Goal: Task Accomplishment & Management: Use online tool/utility

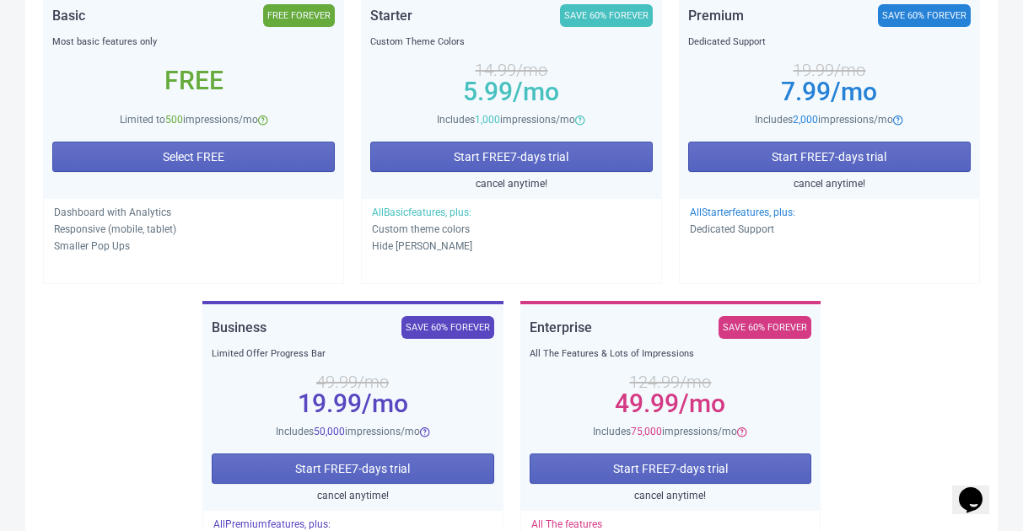
scroll to position [328, 0]
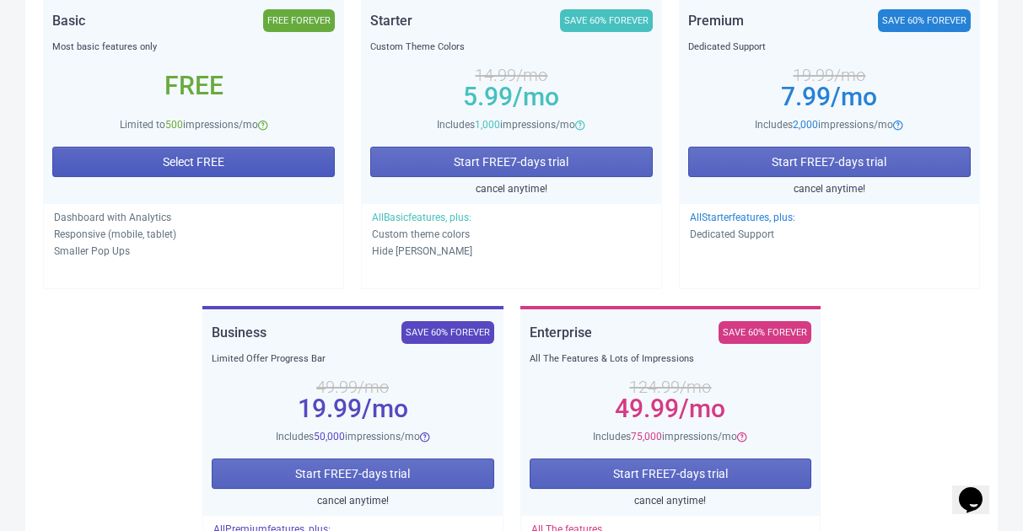
click at [229, 154] on button "Select FREE" at bounding box center [193, 162] width 283 height 30
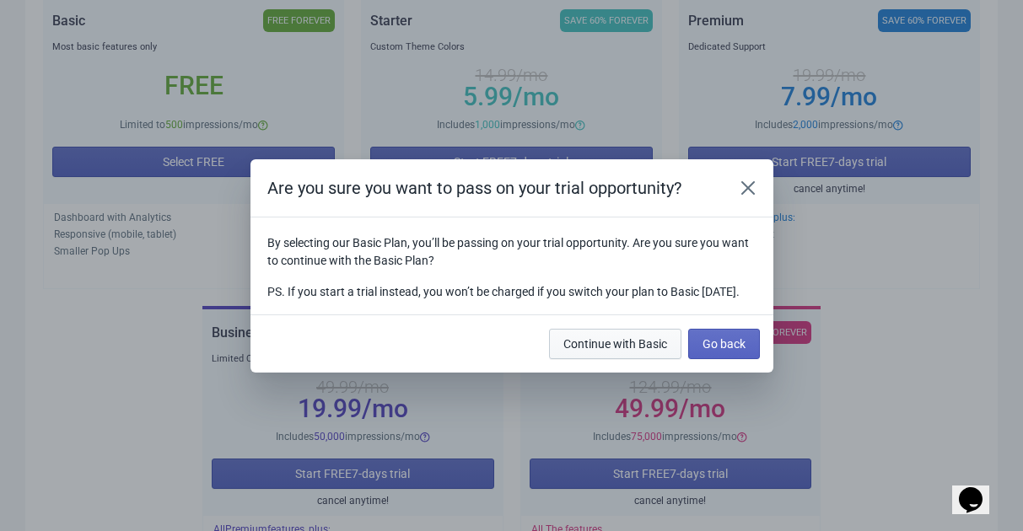
click at [599, 351] on span "Continue with Basic" at bounding box center [615, 343] width 104 height 13
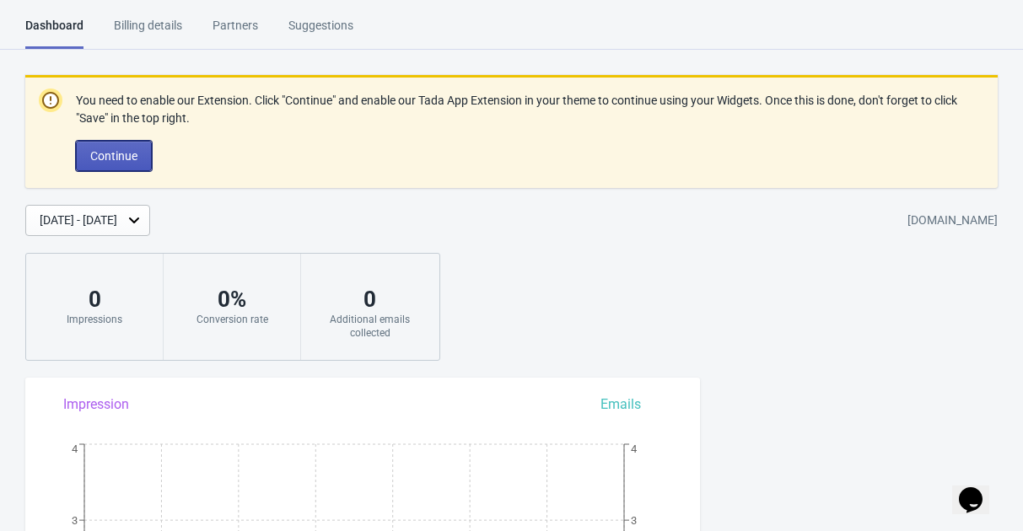
click at [126, 156] on span "Continue" at bounding box center [113, 155] width 47 height 13
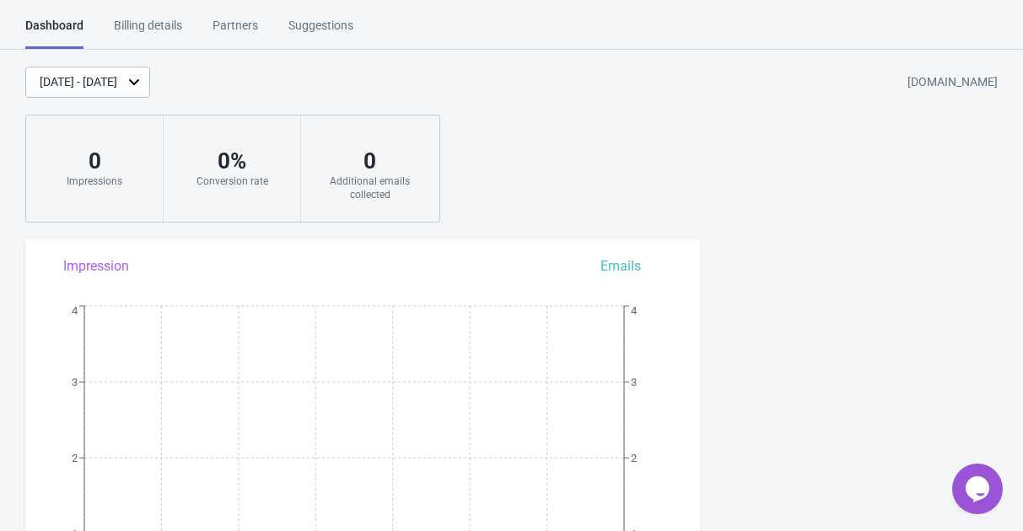
click at [337, 23] on div "Suggestions" at bounding box center [320, 32] width 65 height 30
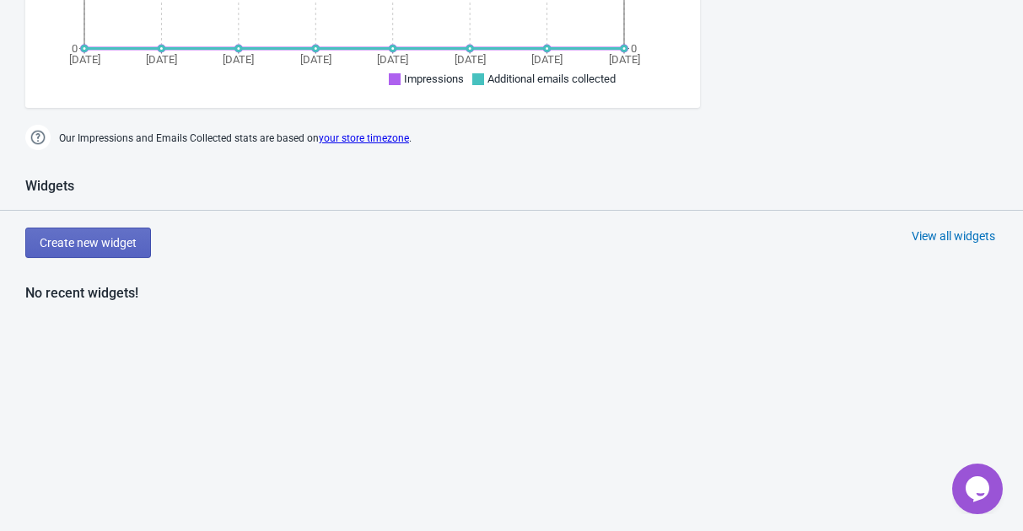
scroll to position [584, 0]
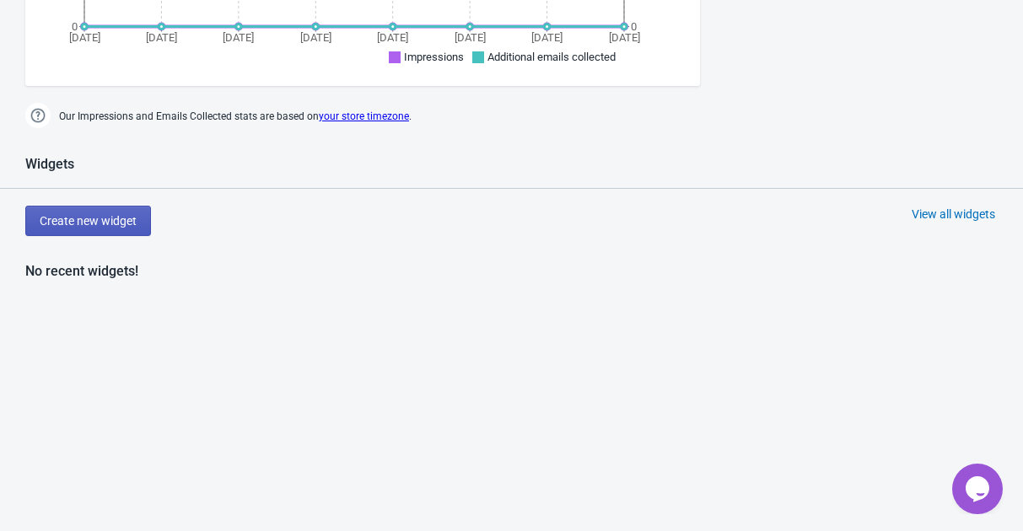
click at [107, 219] on span "Create new widget" at bounding box center [88, 220] width 97 height 13
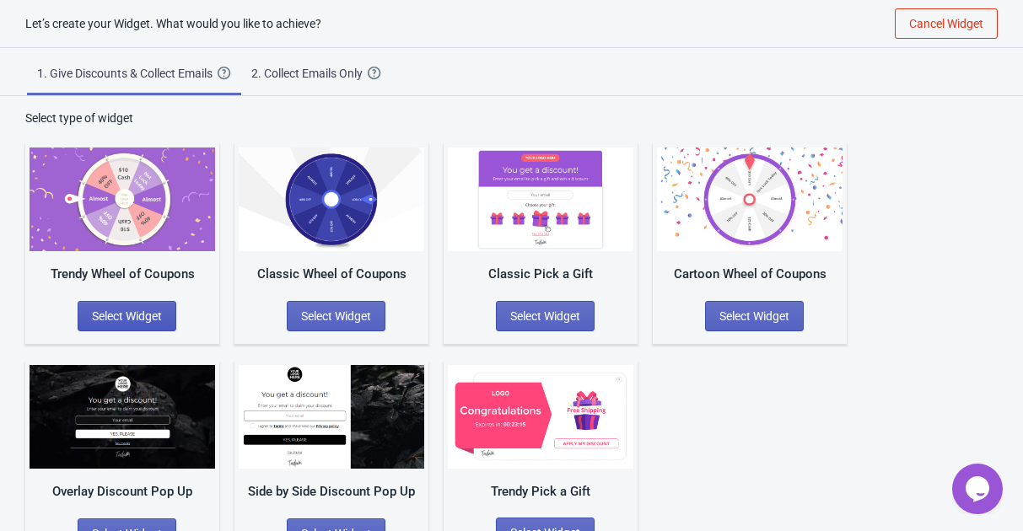
scroll to position [46, 0]
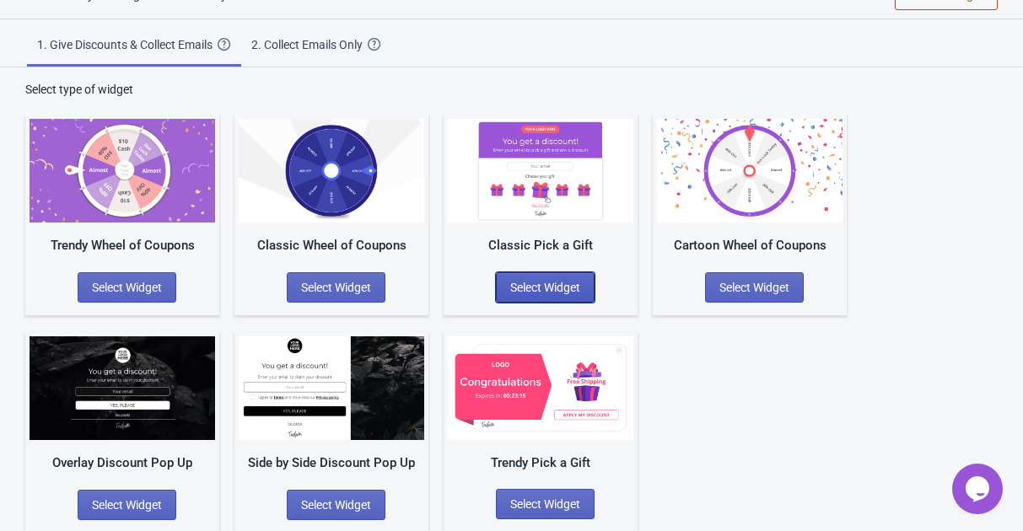
click at [547, 283] on span "Select Widget" at bounding box center [545, 287] width 70 height 13
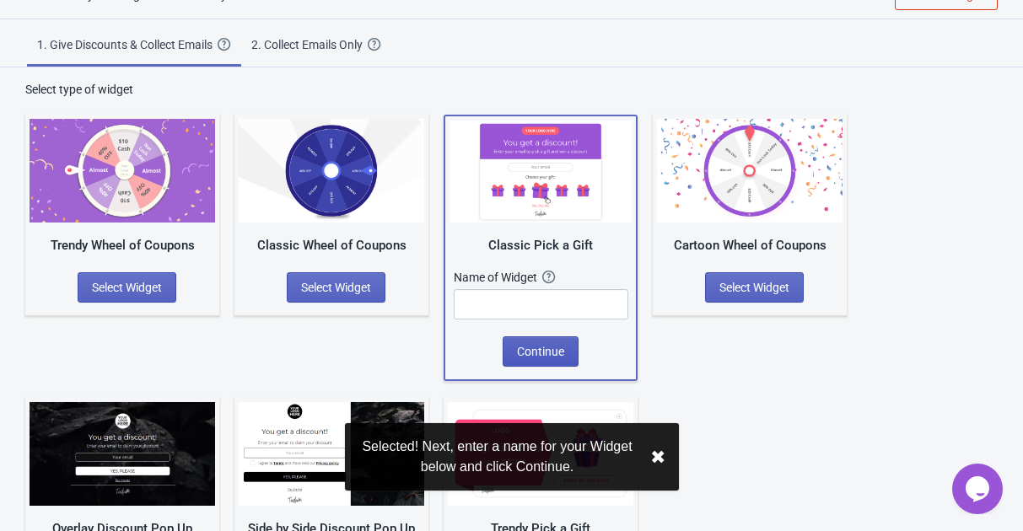
click at [554, 353] on span "Continue" at bounding box center [540, 351] width 47 height 13
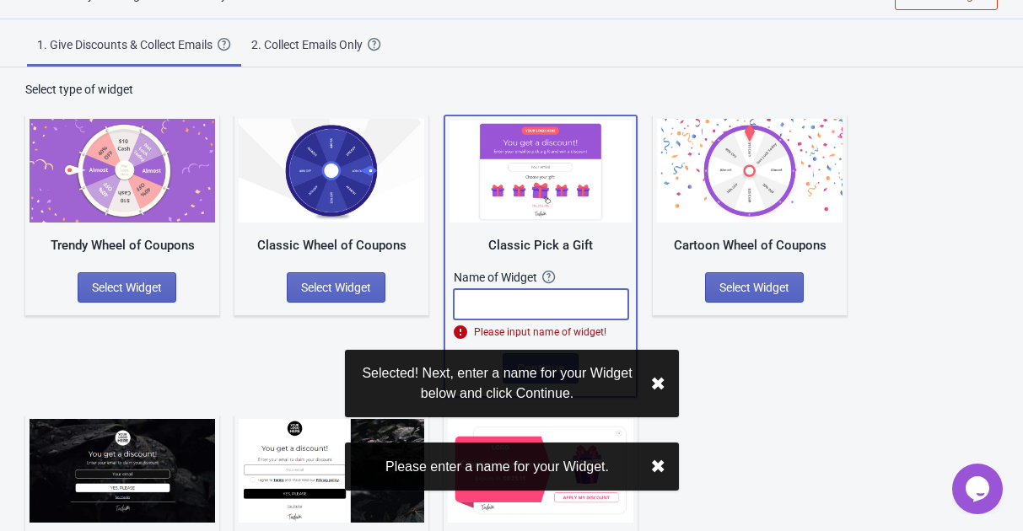
click at [555, 300] on input "text" at bounding box center [541, 304] width 175 height 30
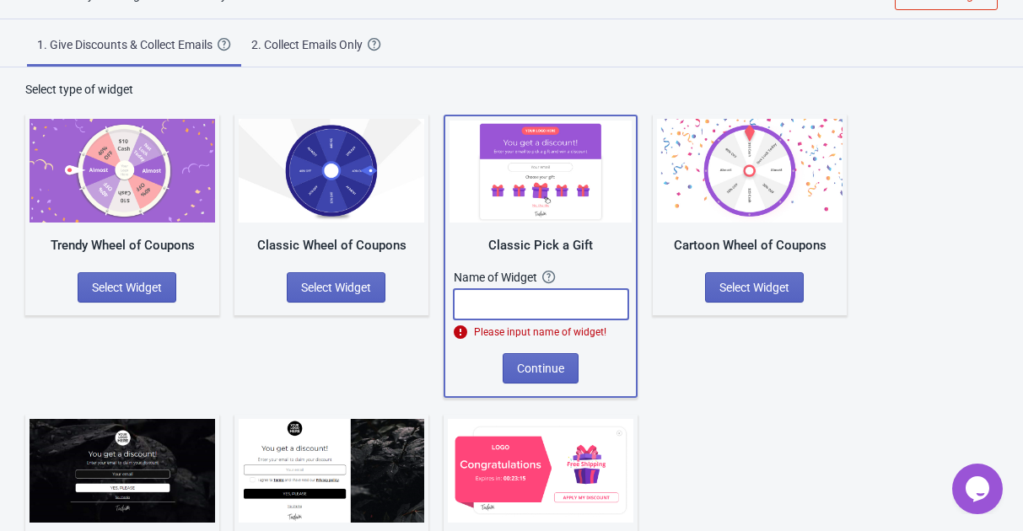
paste input "[DATE] Offer"
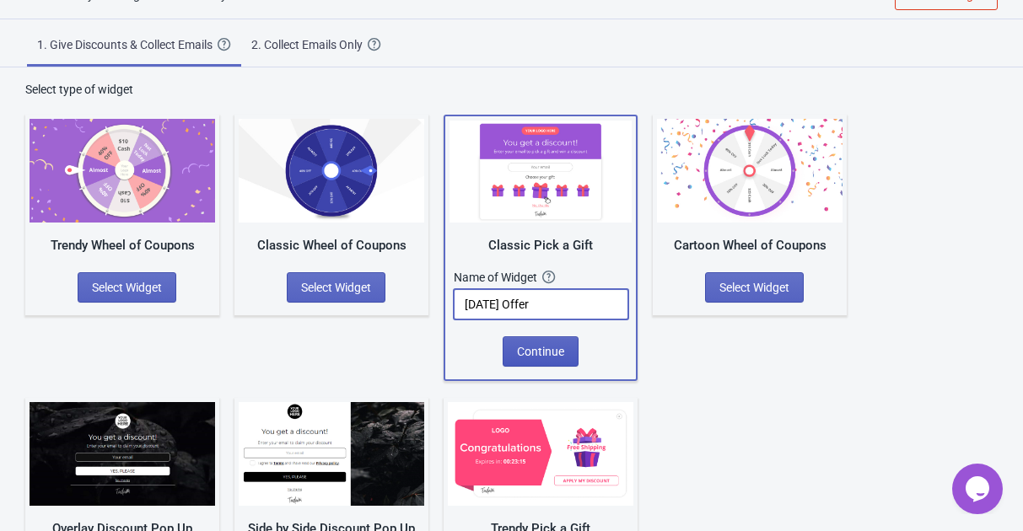
type input "[DATE] Offer"
click at [558, 350] on span "Continue" at bounding box center [540, 351] width 47 height 13
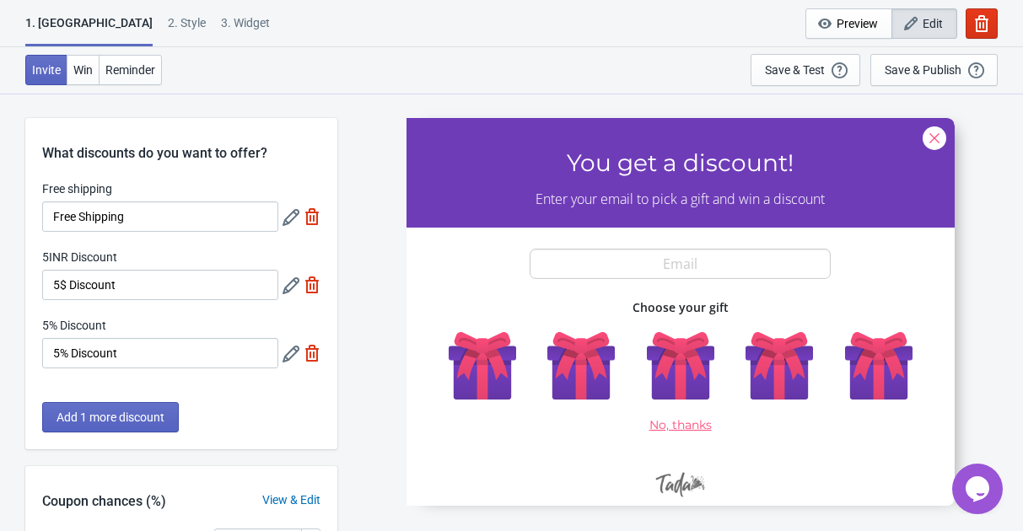
click at [587, 372] on div at bounding box center [681, 311] width 548 height 388
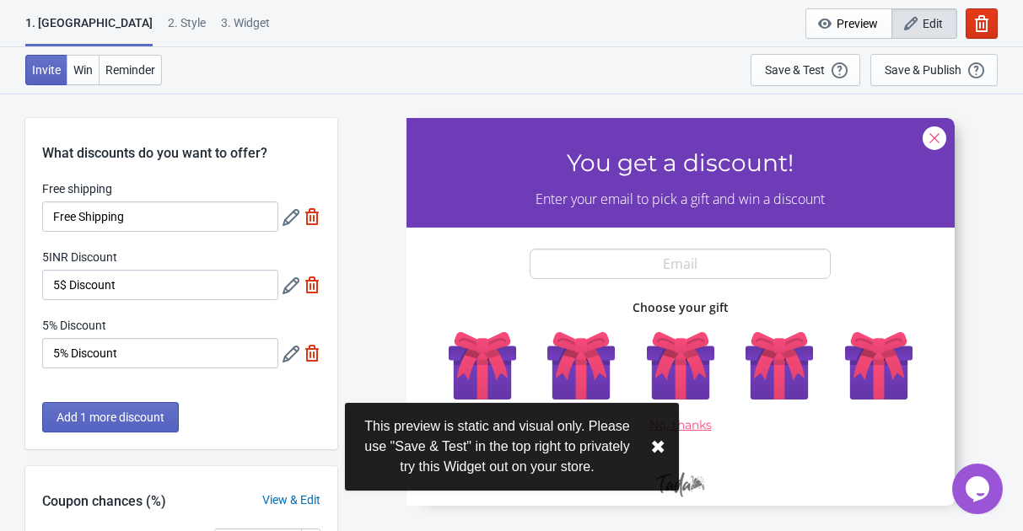
click at [664, 441] on button "✖︎" at bounding box center [657, 447] width 15 height 21
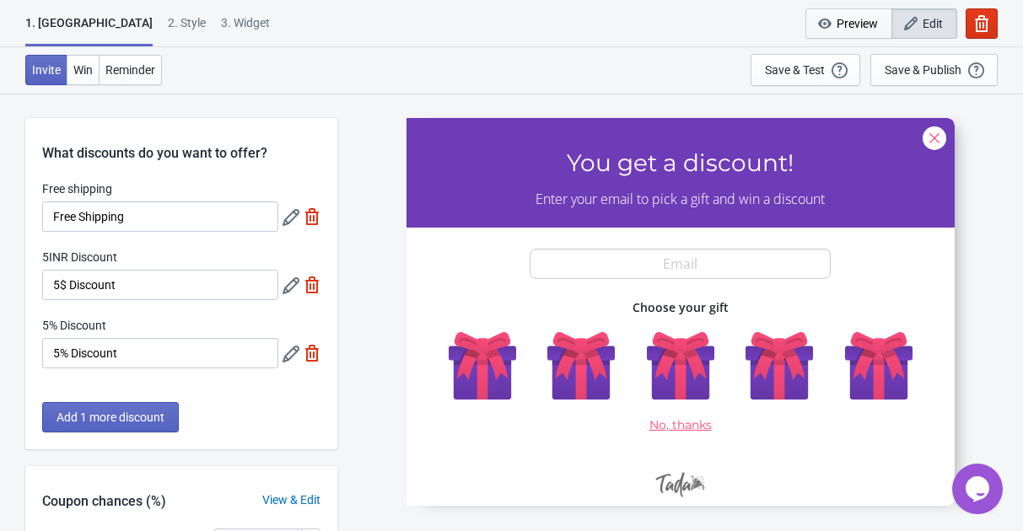
click at [849, 23] on span "Preview" at bounding box center [857, 23] width 41 height 13
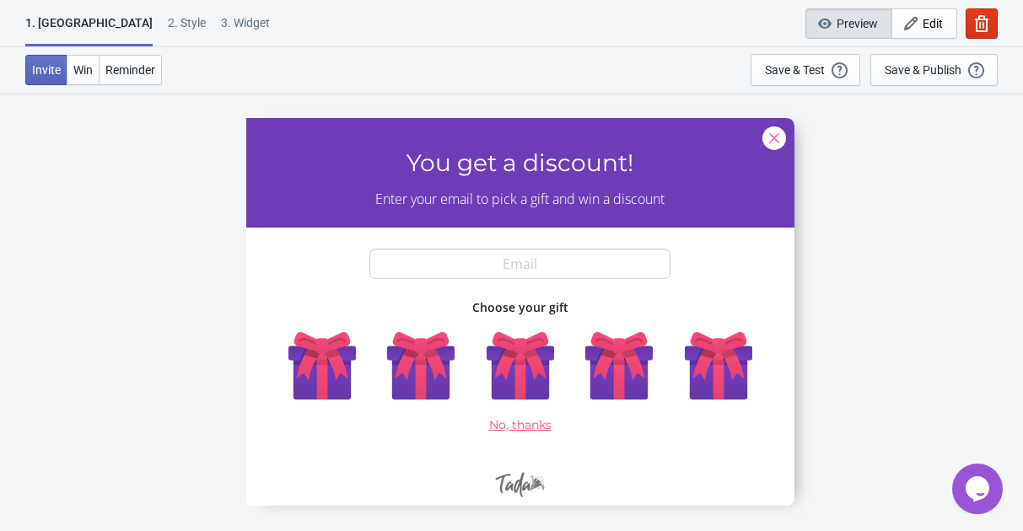
click at [418, 370] on div at bounding box center [520, 311] width 548 height 388
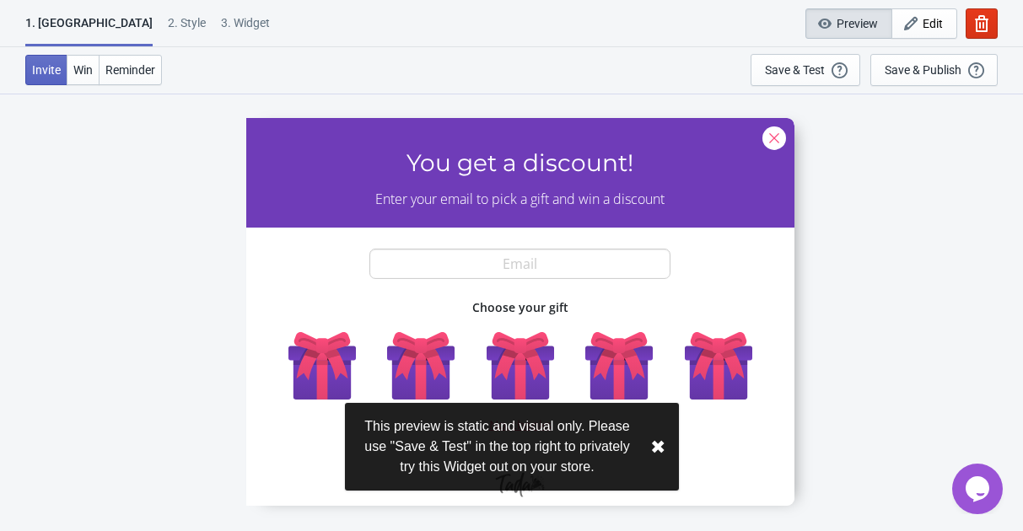
click at [889, 286] on div "SASDERWERT3H You get a discount! Enter your email to pick a gift and win a disc…" at bounding box center [519, 312] width 989 height 438
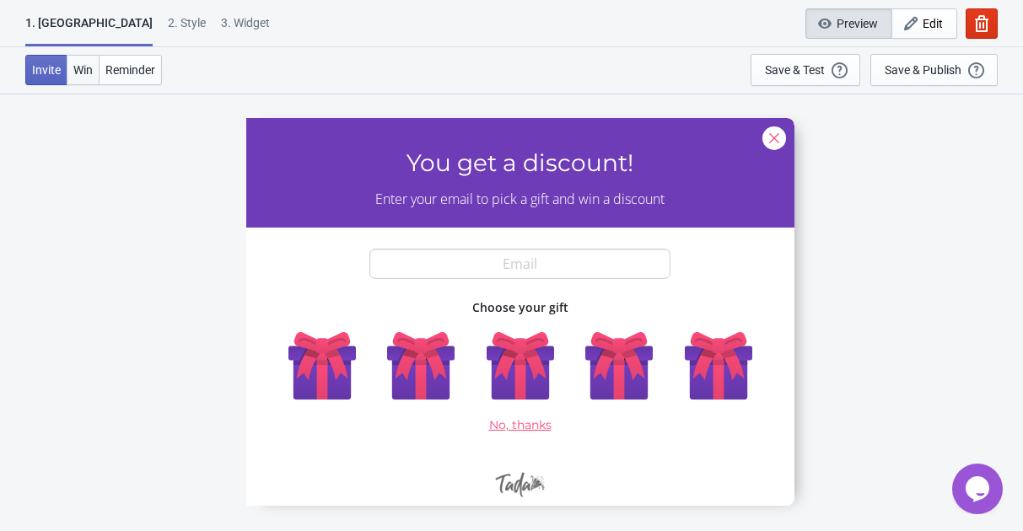
click at [75, 67] on span "Win" at bounding box center [82, 69] width 19 height 13
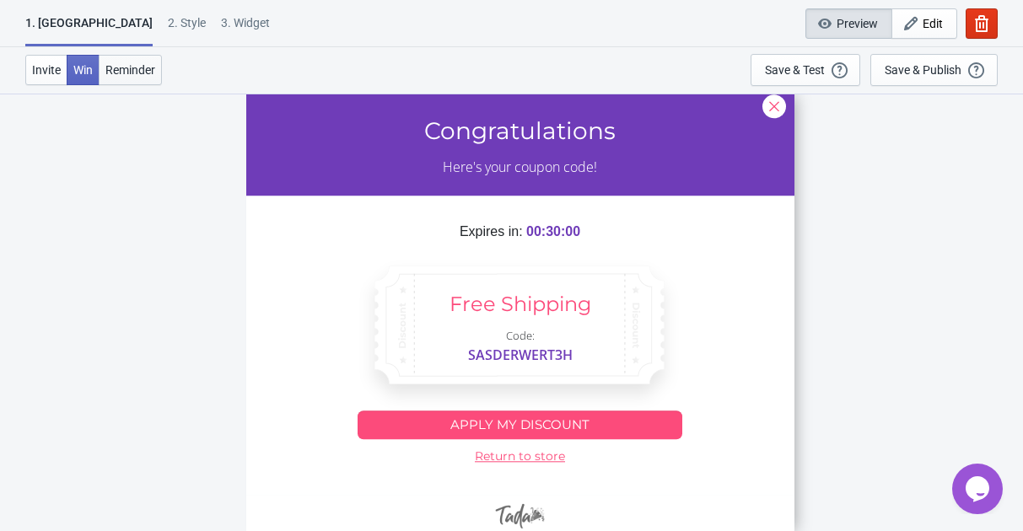
click at [138, 67] on span "Reminder" at bounding box center [130, 69] width 50 height 13
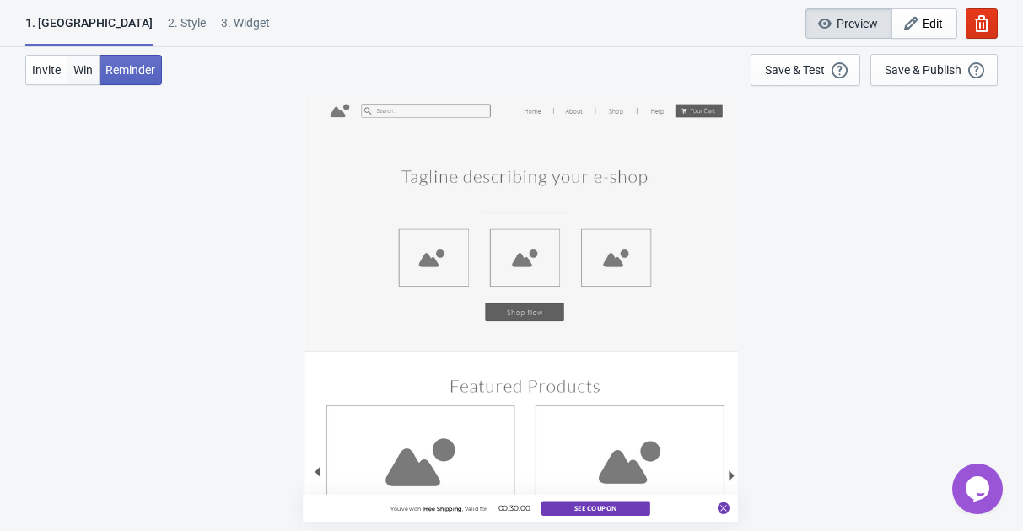
click at [90, 69] on span "Win" at bounding box center [82, 69] width 19 height 13
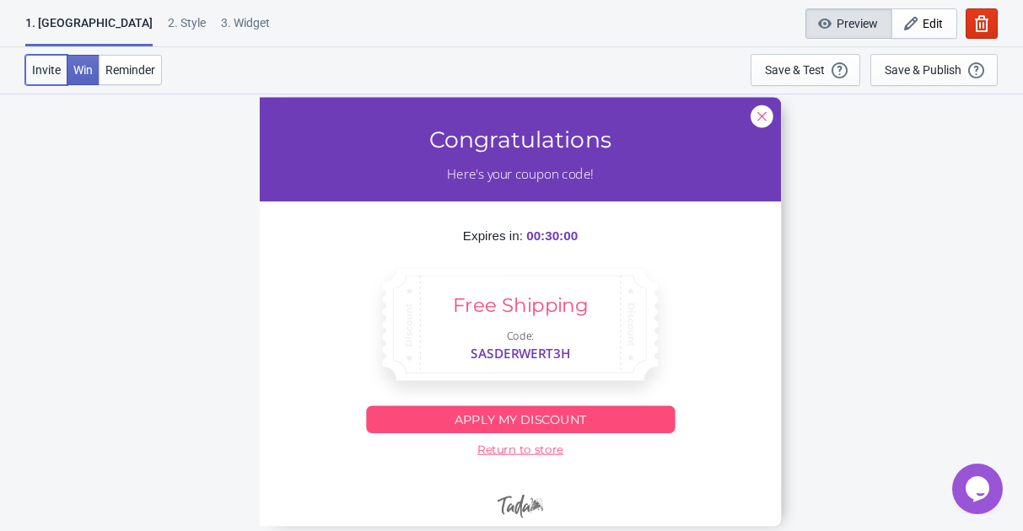
click at [42, 72] on span "Invite" at bounding box center [46, 69] width 29 height 13
